Goal: Go to known website: Access a specific website the user already knows

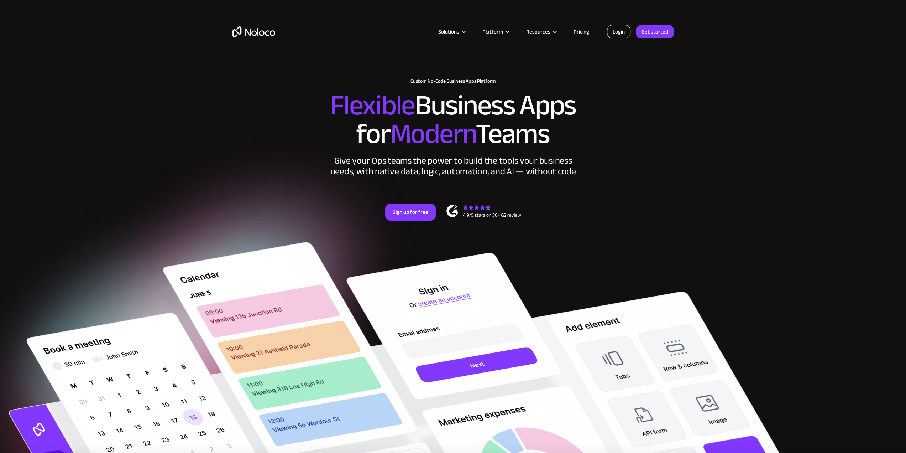
click at [620, 30] on link "Login" at bounding box center [619, 32] width 24 height 14
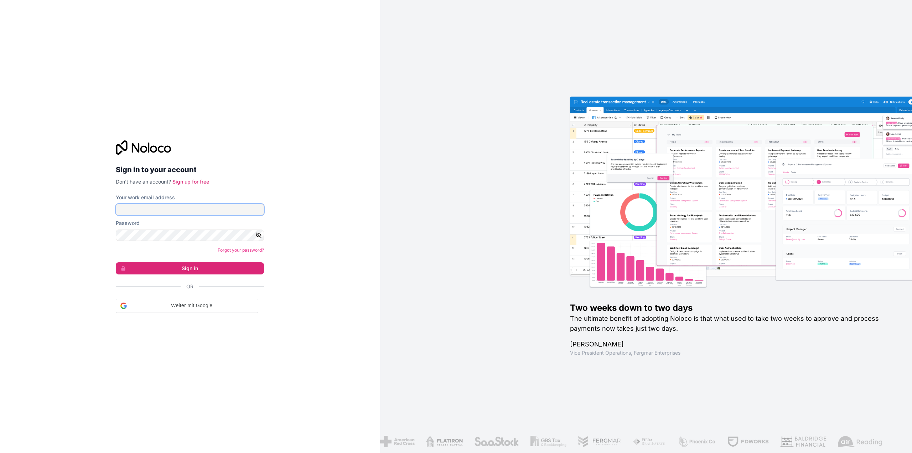
type input "[EMAIL_ADDRESS][DOMAIN_NAME]"
click at [264, 203] on div at bounding box center [264, 203] width 0 height 0
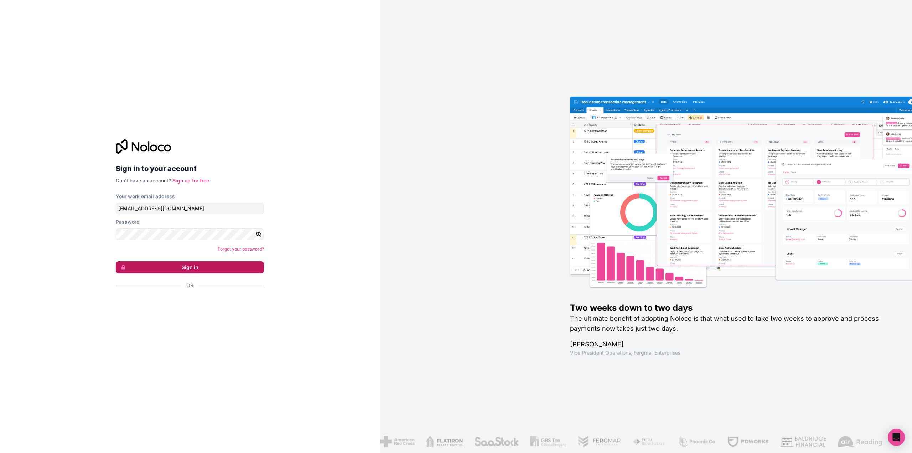
click at [192, 264] on button "Sign in" at bounding box center [190, 267] width 148 height 12
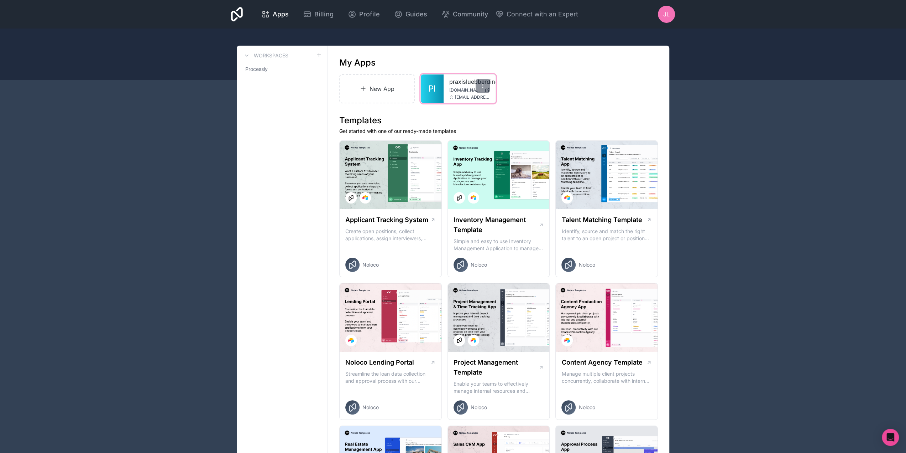
click at [451, 91] on span "[DOMAIN_NAME]" at bounding box center [465, 90] width 32 height 6
click at [460, 86] on div "praxisluebberding [DOMAIN_NAME] [EMAIL_ADDRESS][DOMAIN_NAME]" at bounding box center [470, 88] width 52 height 28
click at [435, 90] on span "Pl" at bounding box center [431, 88] width 7 height 11
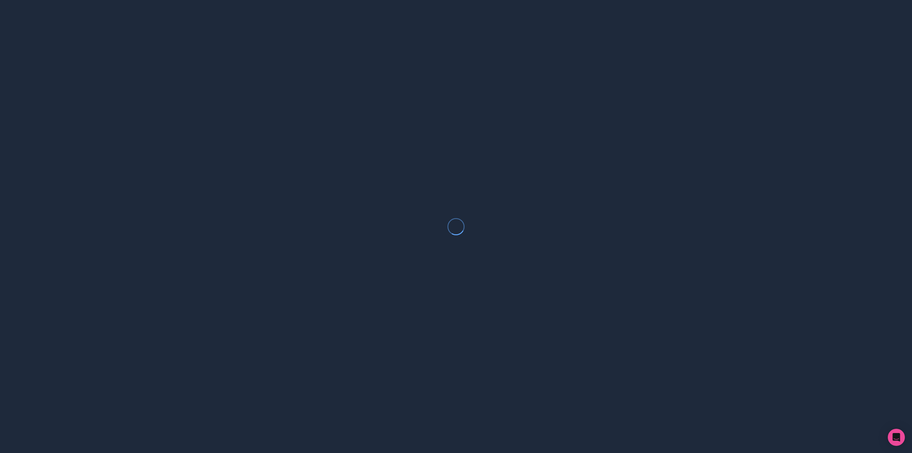
click at [435, 90] on div at bounding box center [456, 226] width 912 height 453
